Goal: Transaction & Acquisition: Purchase product/service

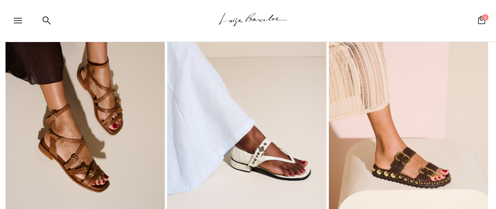
scroll to position [1925, 0]
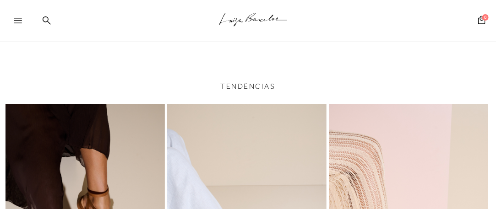
click at [51, 22] on div ".a{fill-rule:evenodd;stroke:#000!important;stroke-width:0!important;}" at bounding box center [263, 21] width 466 height 42
click at [46, 16] on icon at bounding box center [47, 20] width 8 height 8
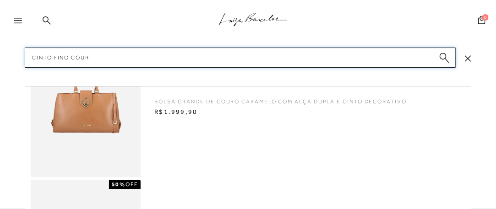
type input "cinto fino couro"
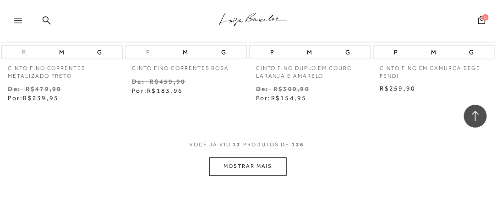
scroll to position [733, 0]
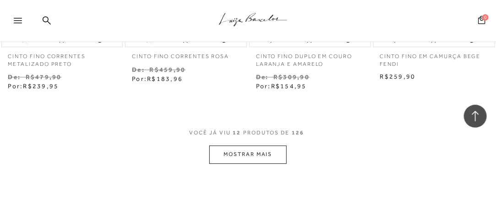
click at [241, 152] on button "MOSTRAR MAIS" at bounding box center [247, 155] width 77 height 18
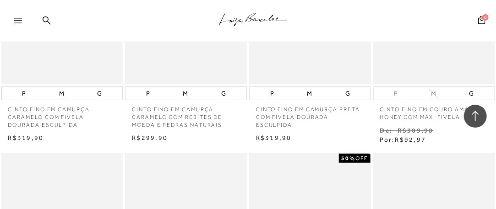
scroll to position [1283, 0]
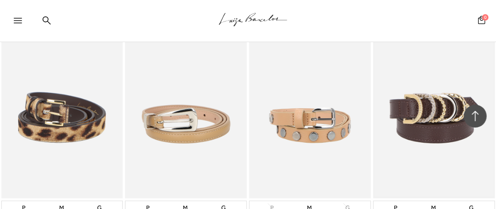
click at [436, 114] on img at bounding box center [434, 107] width 120 height 180
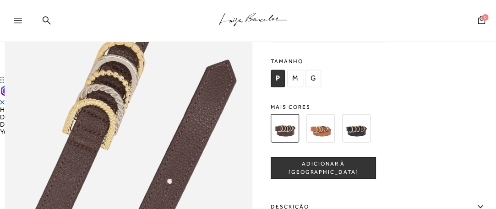
click at [326, 143] on img at bounding box center [321, 128] width 28 height 28
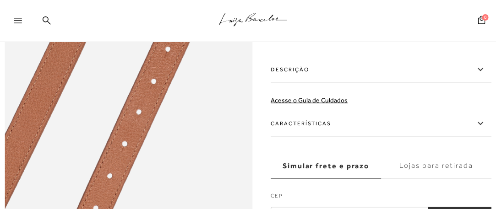
scroll to position [367, 0]
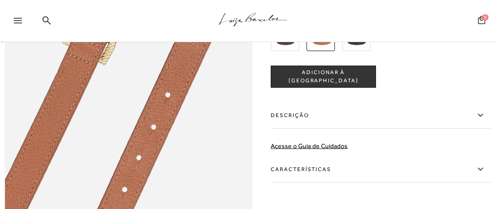
click at [440, 124] on label "Descrição" at bounding box center [381, 115] width 221 height 27
click at [0, 0] on input "Descrição" at bounding box center [0, 0] width 0 height 0
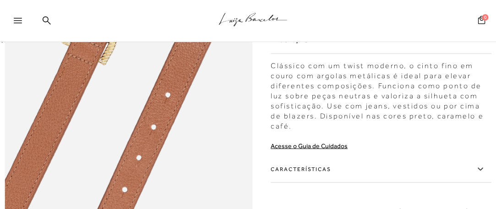
scroll to position [413, 0]
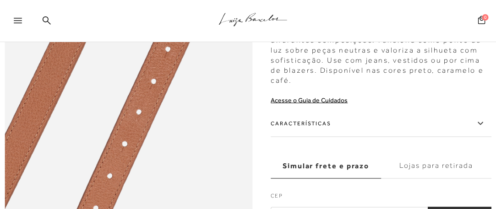
click at [313, 136] on label "Características" at bounding box center [381, 123] width 221 height 27
click at [0, 0] on input "Características" at bounding box center [0, 0] width 0 height 0
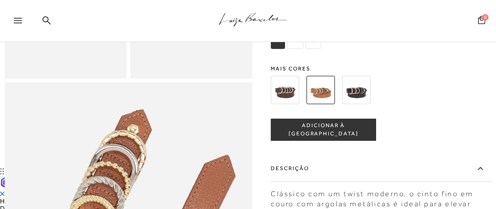
click at [352, 104] on img at bounding box center [357, 90] width 28 height 28
